Goal: Task Accomplishment & Management: Manage account settings

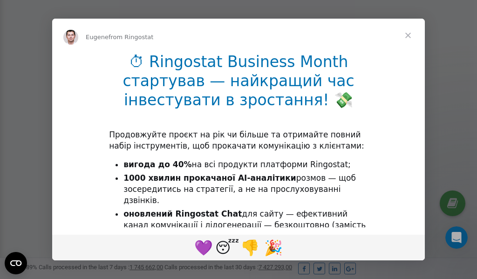
click at [410, 35] on span "Close" at bounding box center [408, 36] width 34 height 34
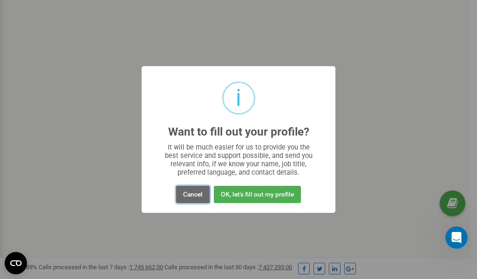
click at [196, 197] on button "Cancel" at bounding box center [193, 194] width 34 height 17
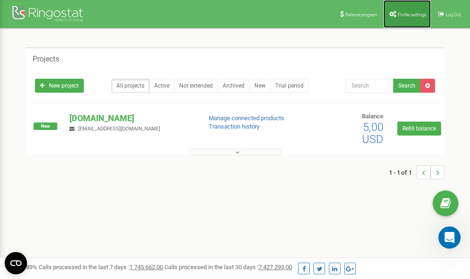
click at [399, 15] on span "Profile settings" at bounding box center [412, 14] width 28 height 5
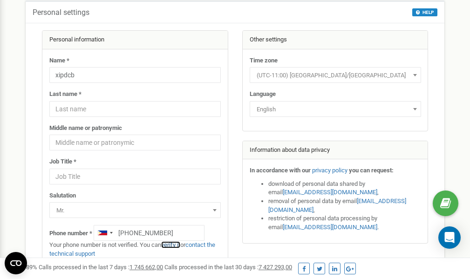
click at [172, 245] on link "verify it" at bounding box center [170, 244] width 19 height 7
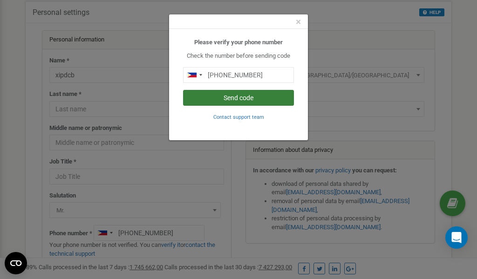
click at [252, 97] on button "Send code" at bounding box center [238, 98] width 111 height 16
